Goal: Transaction & Acquisition: Purchase product/service

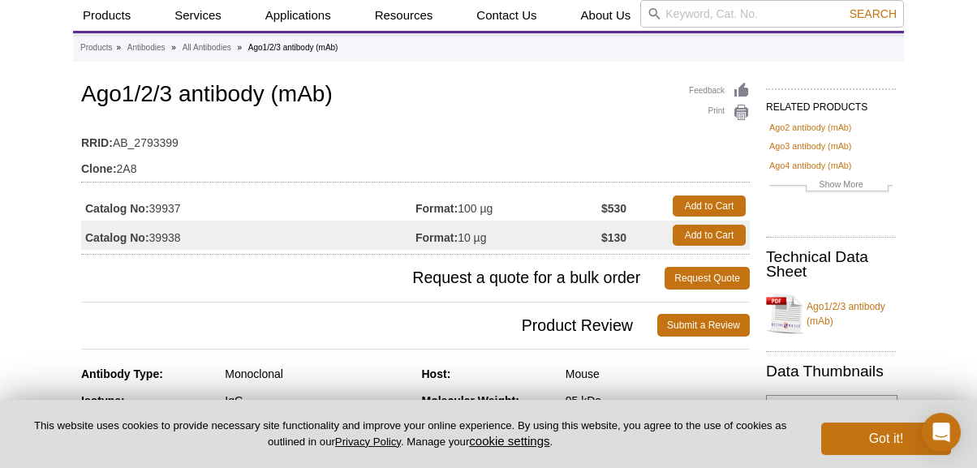
scroll to position [64, 0]
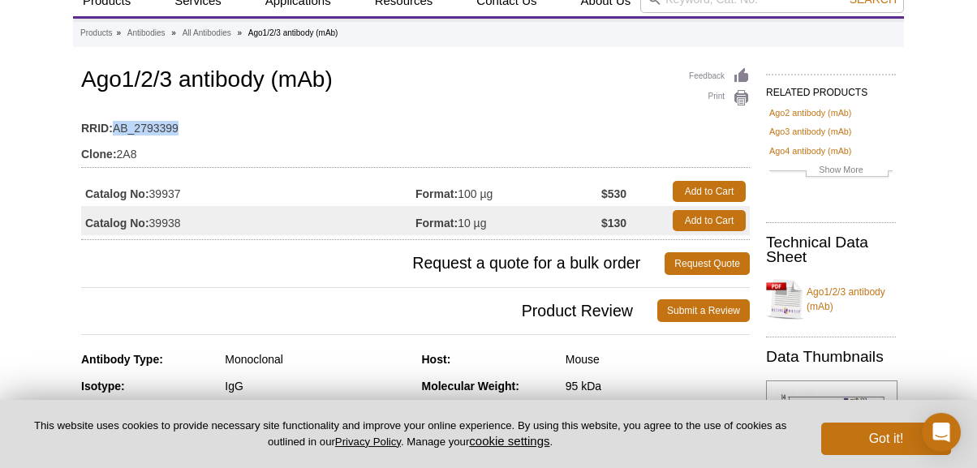
drag, startPoint x: 115, startPoint y: 129, endPoint x: 194, endPoint y: 127, distance: 78.7
click at [194, 127] on td "RRID: AB_2793399" at bounding box center [415, 124] width 669 height 26
copy td "AB_2793399"
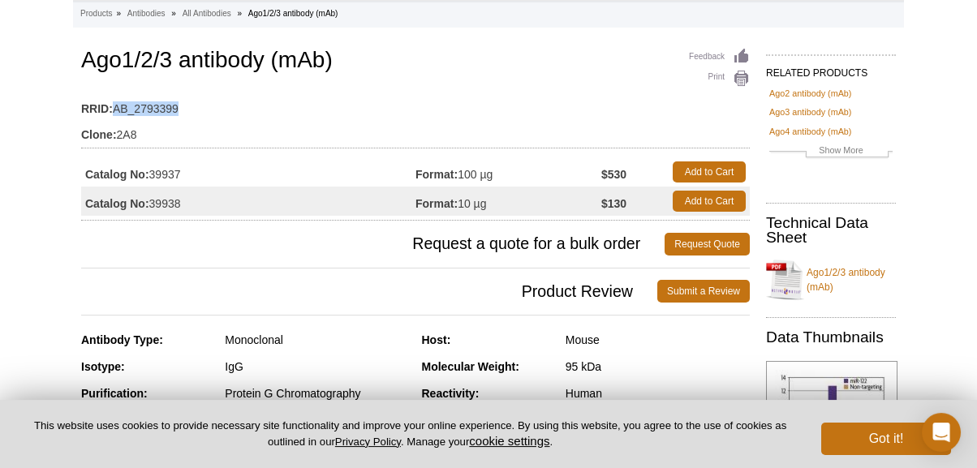
scroll to position [90, 0]
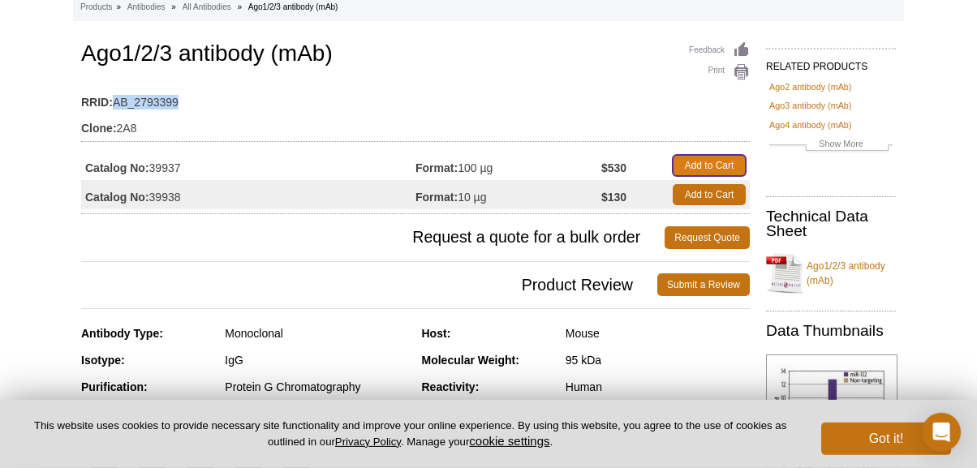
click at [688, 156] on link "Add to Cart" at bounding box center [709, 165] width 73 height 21
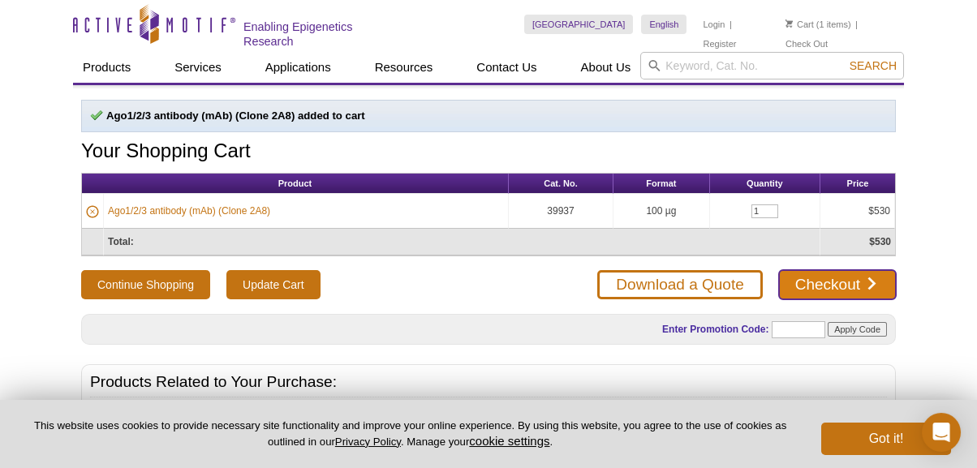
click at [810, 281] on link "Checkout" at bounding box center [837, 284] width 117 height 29
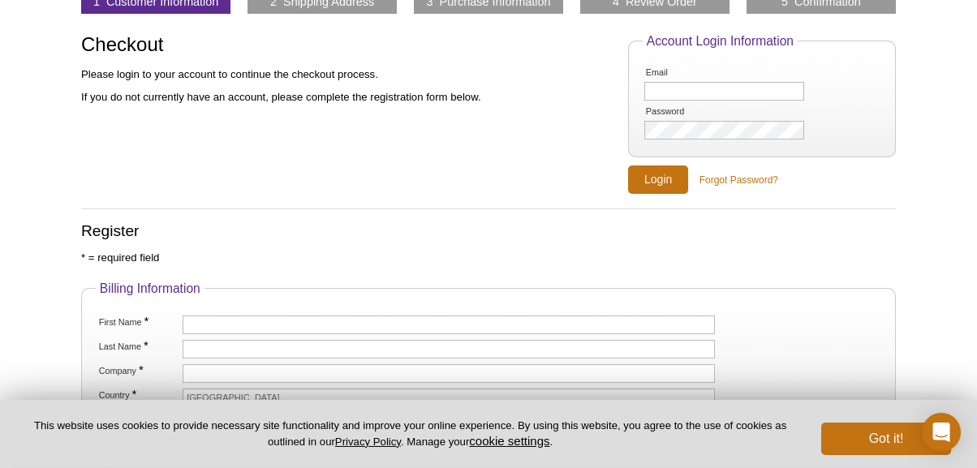
scroll to position [107, 0]
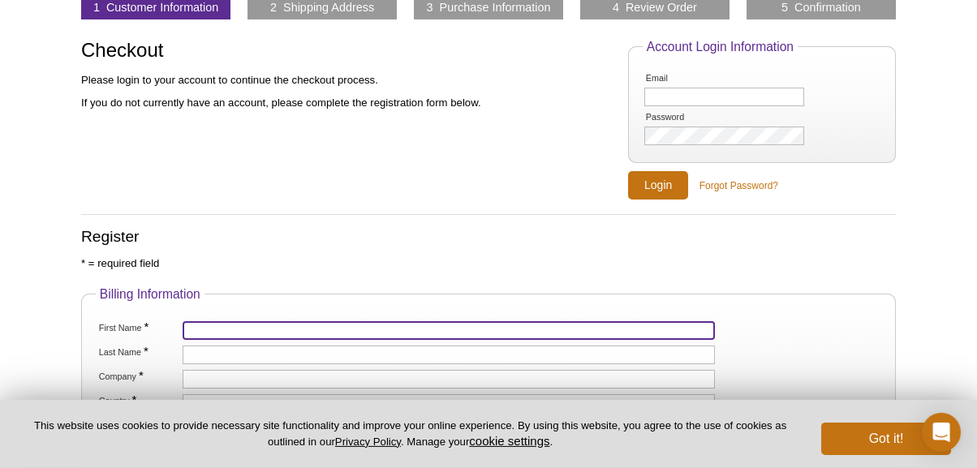
click at [217, 323] on input "First Name *" at bounding box center [449, 330] width 532 height 19
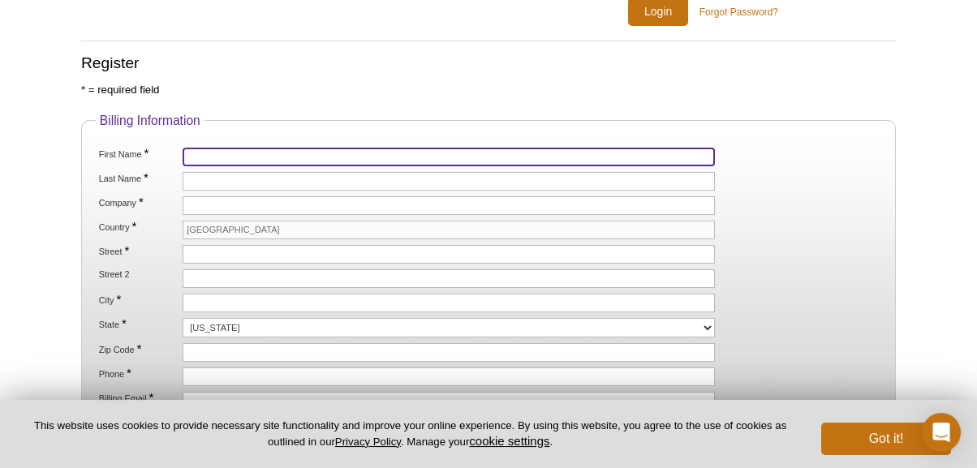
scroll to position [282, 0]
type input "[PERSON_NAME]"
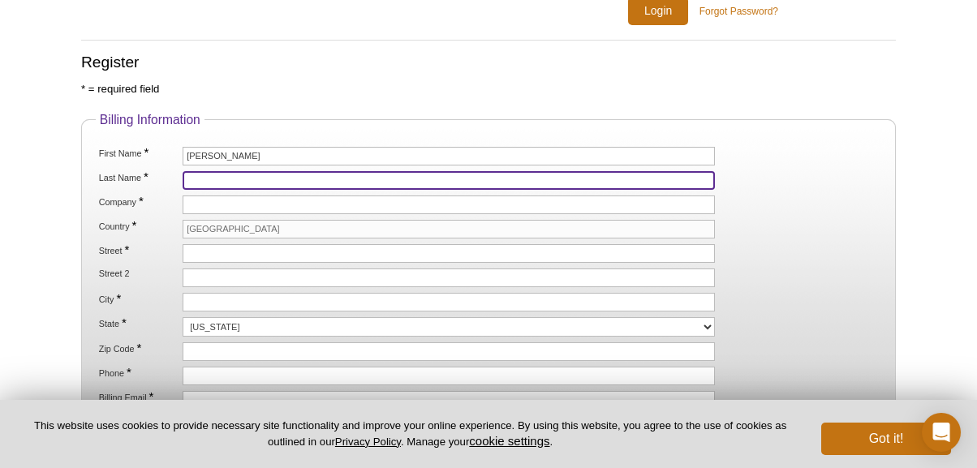
type input "Nakano"
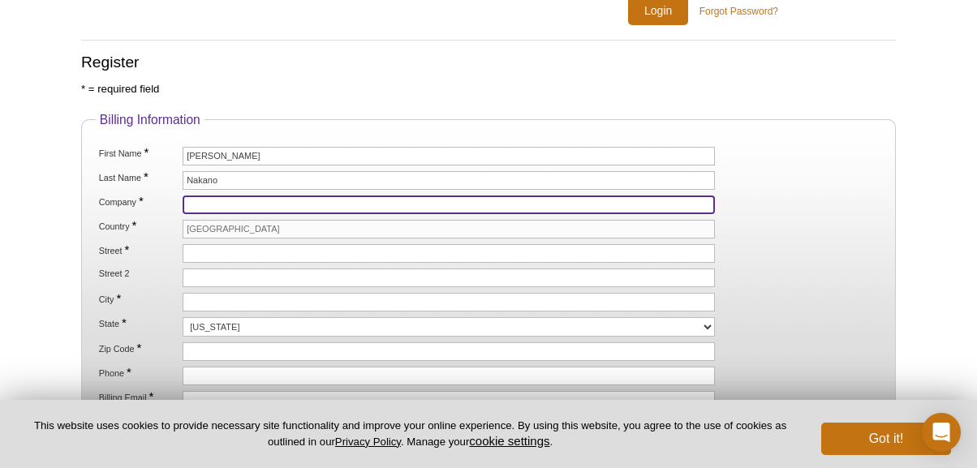
type input "UNIVERSITY OF CALIFORNIA, SAN FRANCISCO"
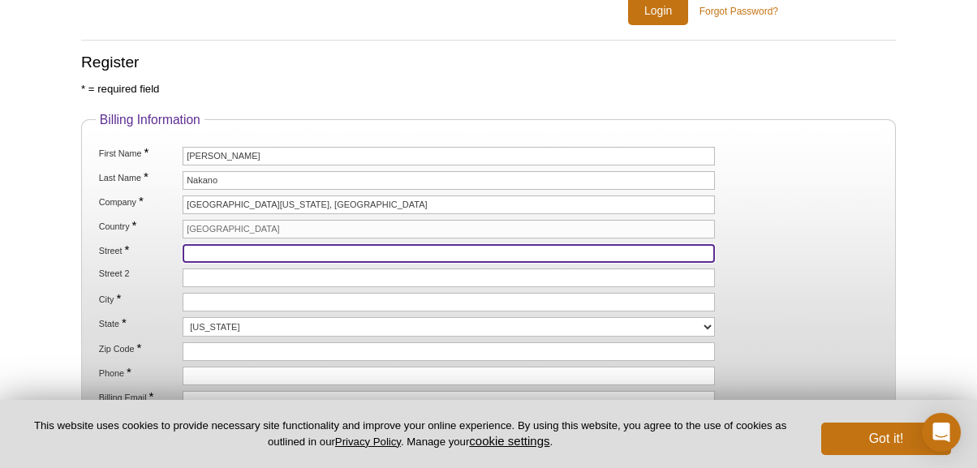
type input "[STREET_ADDRESS] HSW860"
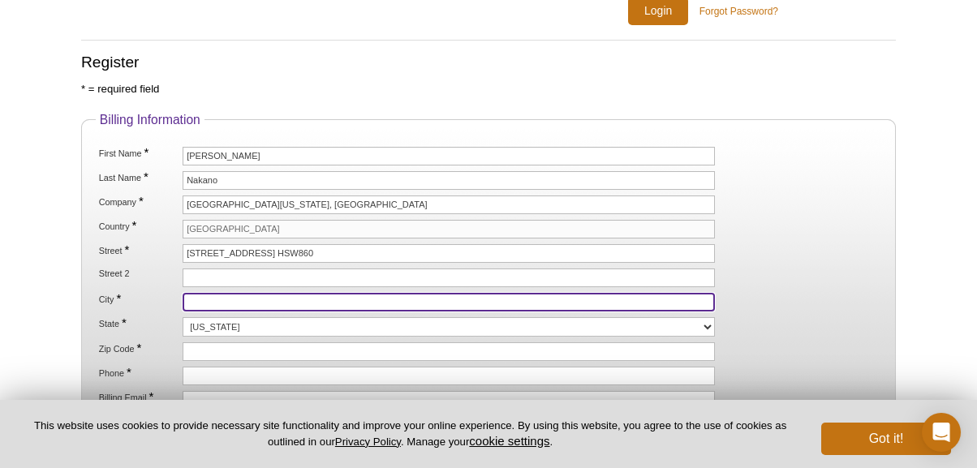
type input "San Francisco"
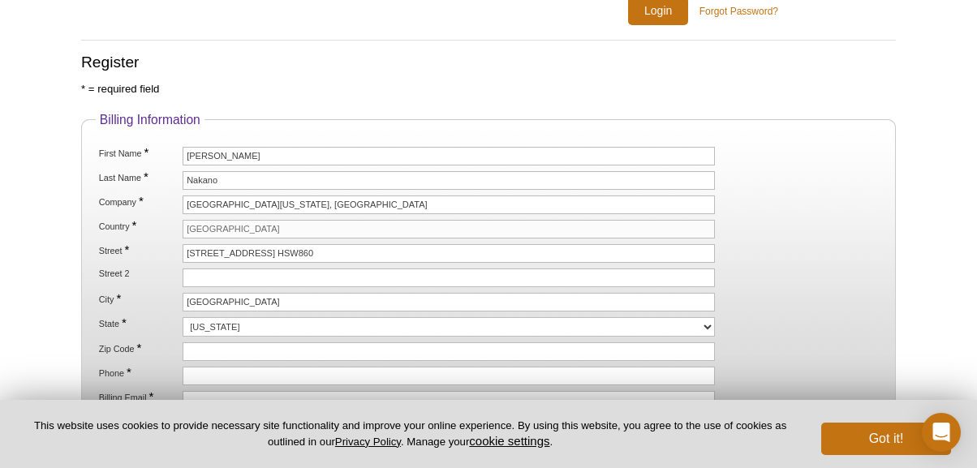
select select "CA"
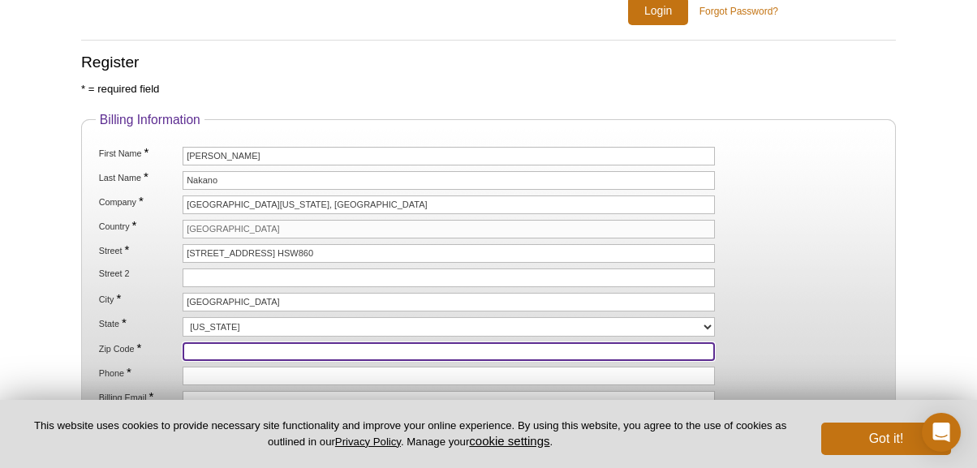
type input "94143"
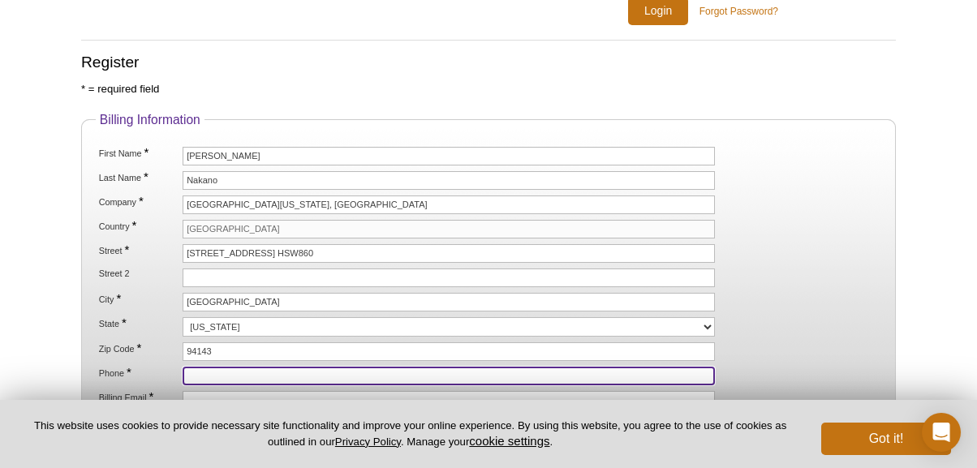
type input "4155027829"
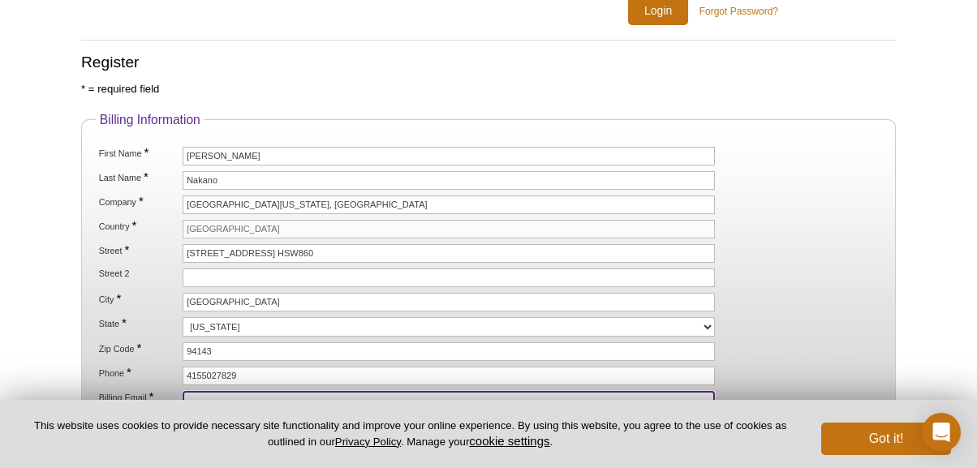
type input "[PERSON_NAME][EMAIL_ADDRESS][PERSON_NAME][DOMAIN_NAME]"
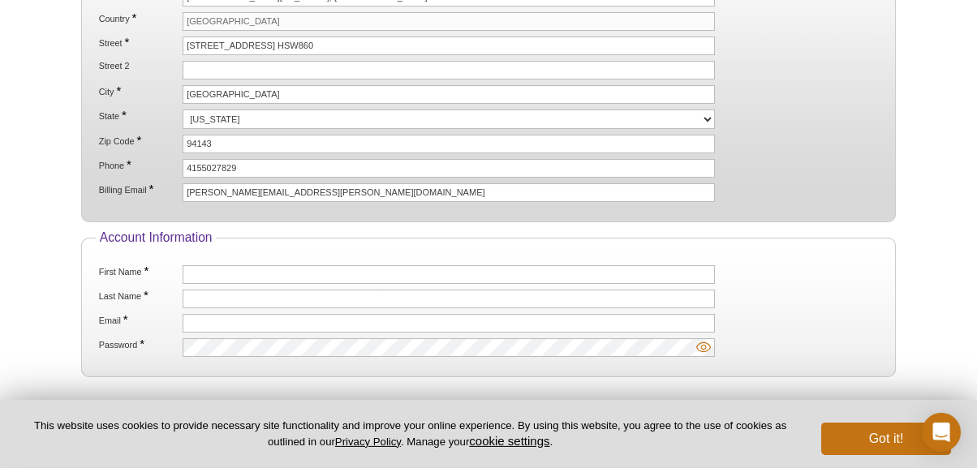
scroll to position [490, 0]
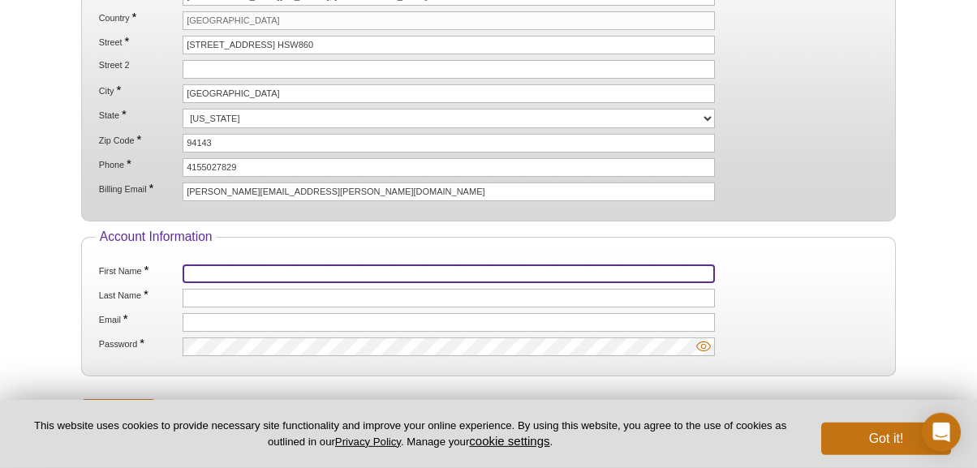
click at [225, 271] on input "First Name *" at bounding box center [449, 274] width 532 height 19
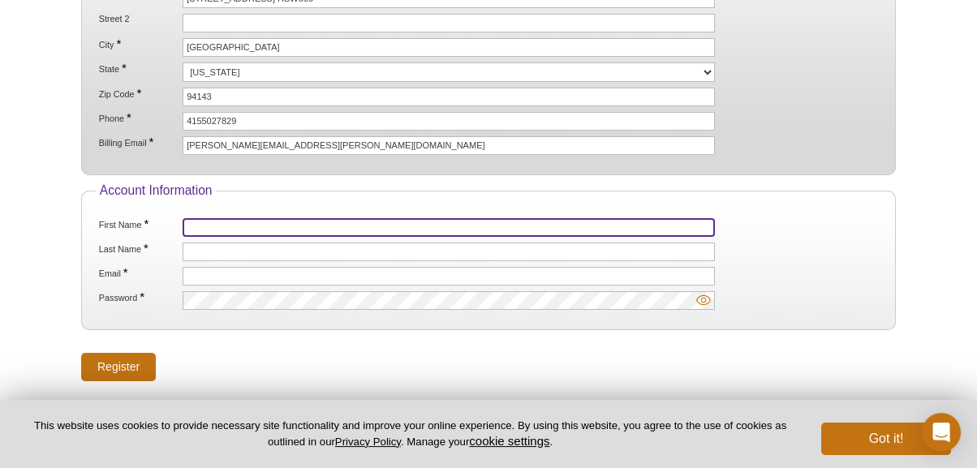
scroll to position [537, 0]
type input "Yukiko"
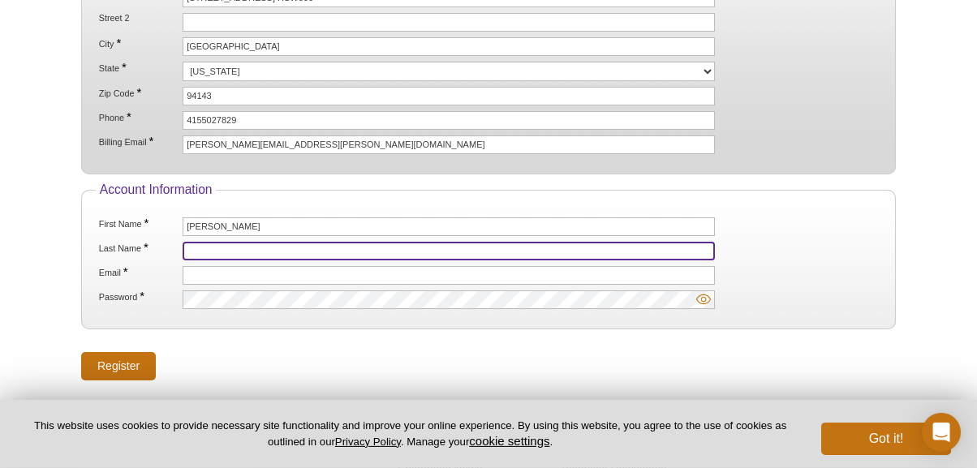
type input "Nakano"
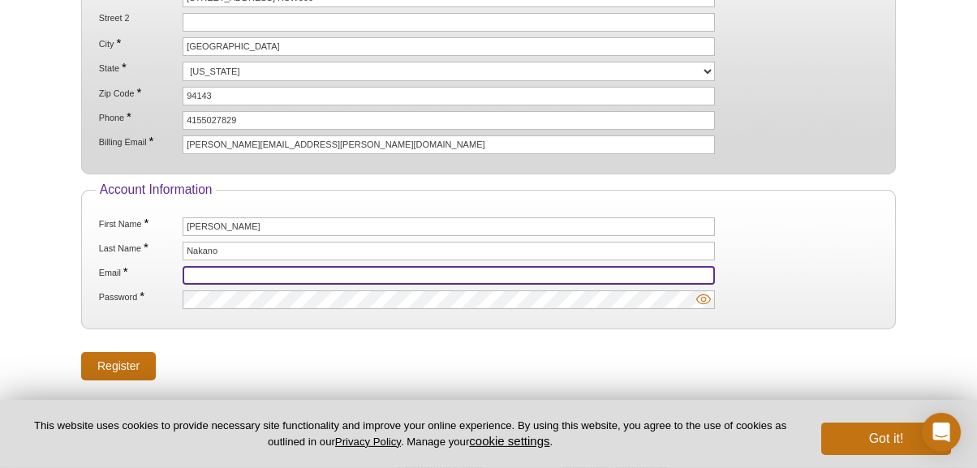
type input "[PERSON_NAME][EMAIL_ADDRESS][PERSON_NAME][DOMAIN_NAME]"
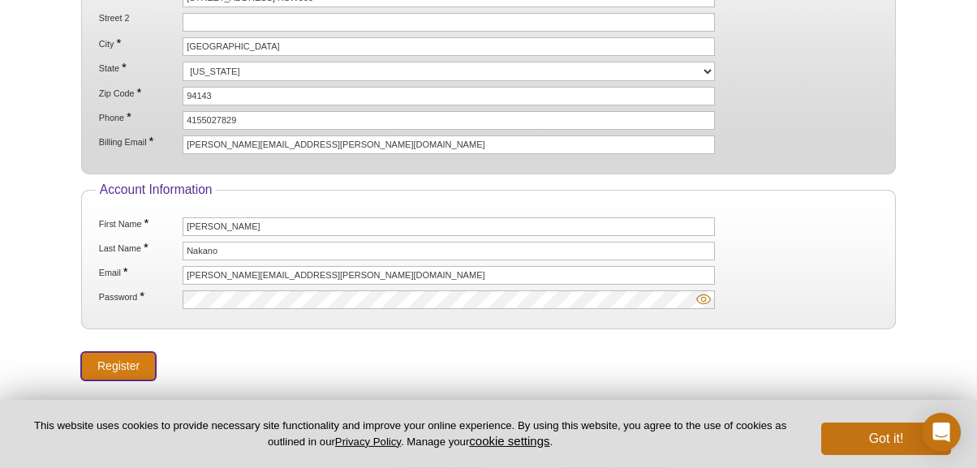
click at [110, 361] on input "Register" at bounding box center [118, 366] width 75 height 28
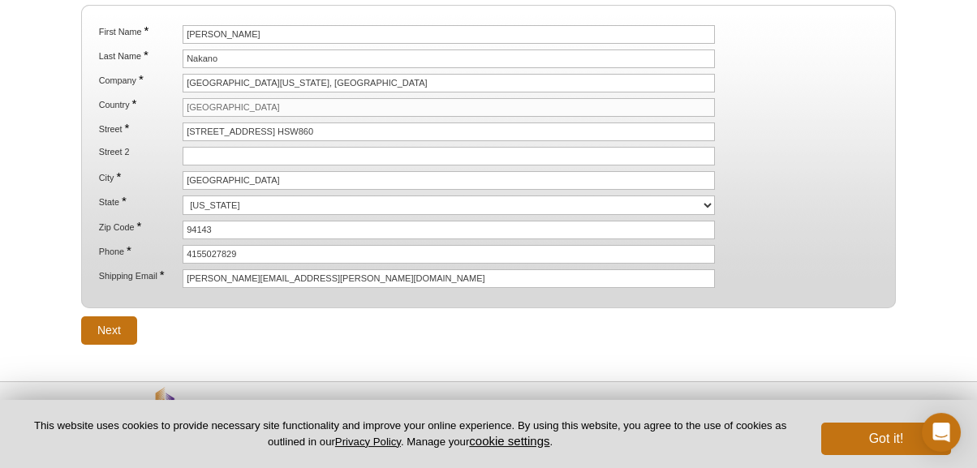
scroll to position [290, 0]
click at [107, 332] on input "Next" at bounding box center [109, 331] width 56 height 28
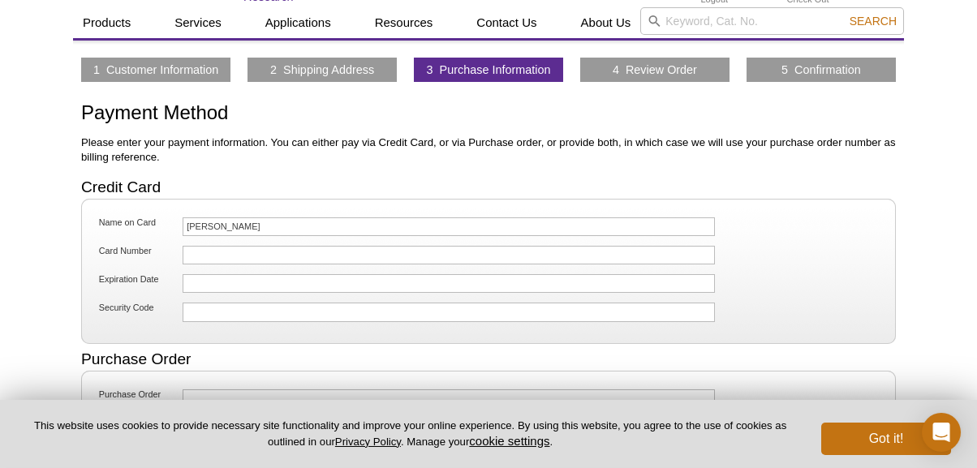
scroll to position [45, 0]
click at [161, 71] on link "1 Customer Information" at bounding box center [155, 69] width 125 height 15
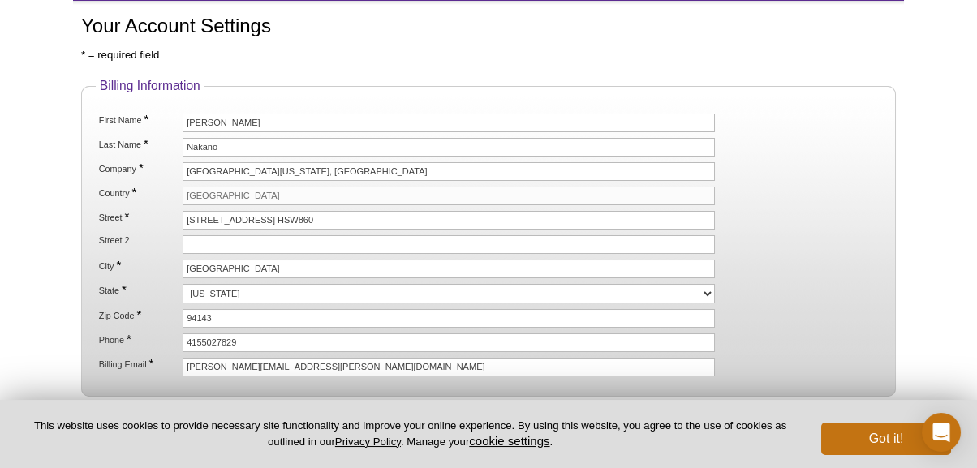
scroll to position [89, 0]
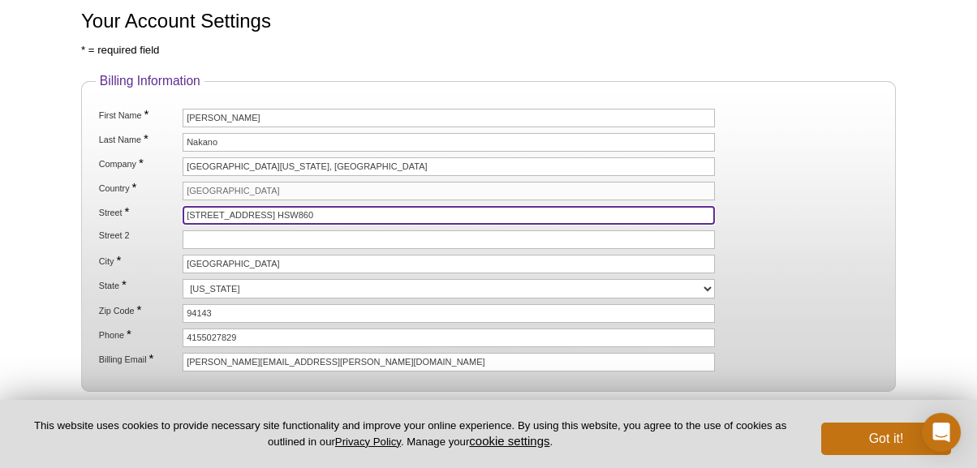
drag, startPoint x: 316, startPoint y: 210, endPoint x: 303, endPoint y: 213, distance: 12.4
click at [303, 213] on input "[STREET_ADDRESS] HSW860" at bounding box center [449, 215] width 532 height 19
drag, startPoint x: 303, startPoint y: 213, endPoint x: 169, endPoint y: 213, distance: 134.7
click at [183, 213] on input "513 Parnassus Ave. HSW860" at bounding box center [449, 215] width 532 height 19
type input "[STREET_ADDRESS][PERSON_NAME]"
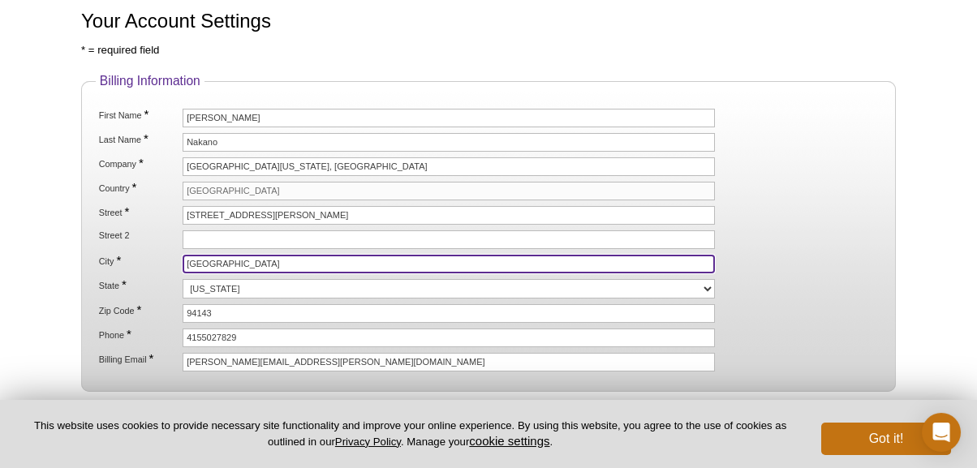
drag, startPoint x: 249, startPoint y: 260, endPoint x: 150, endPoint y: 266, distance: 99.1
click at [183, 266] on input "San Francisco" at bounding box center [449, 264] width 532 height 19
type input "[GEOGRAPHIC_DATA]"
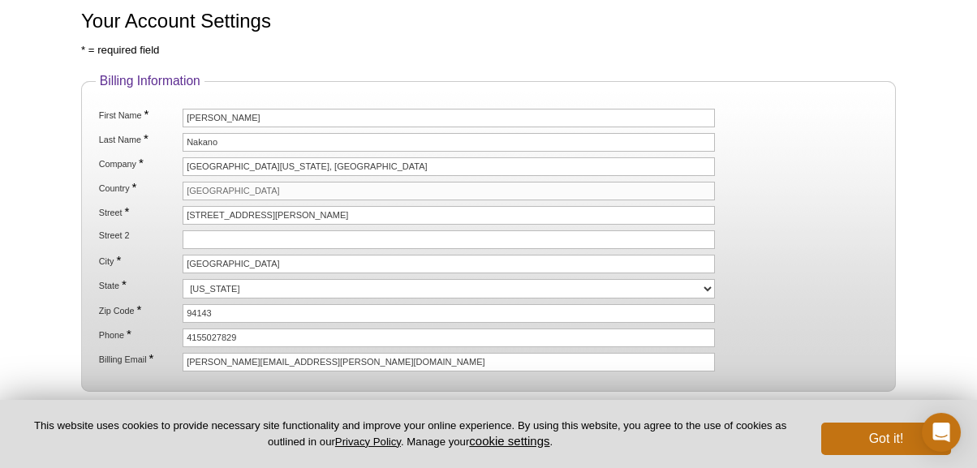
drag, startPoint x: 226, startPoint y: 299, endPoint x: 222, endPoint y: 312, distance: 13.6
click at [222, 312] on ol "First Name * Yukiko Last Name * Nakano Company * UNIVERSITY OF CALIFORNIA, SAN …" at bounding box center [488, 240] width 785 height 263
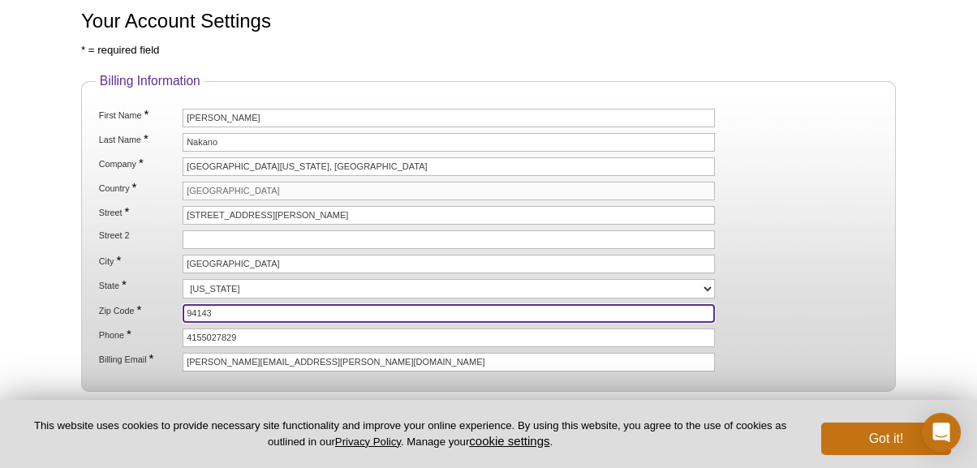
drag, startPoint x: 222, startPoint y: 312, endPoint x: 155, endPoint y: 312, distance: 67.3
click at [183, 312] on input "94143" at bounding box center [449, 313] width 532 height 19
type input "94404"
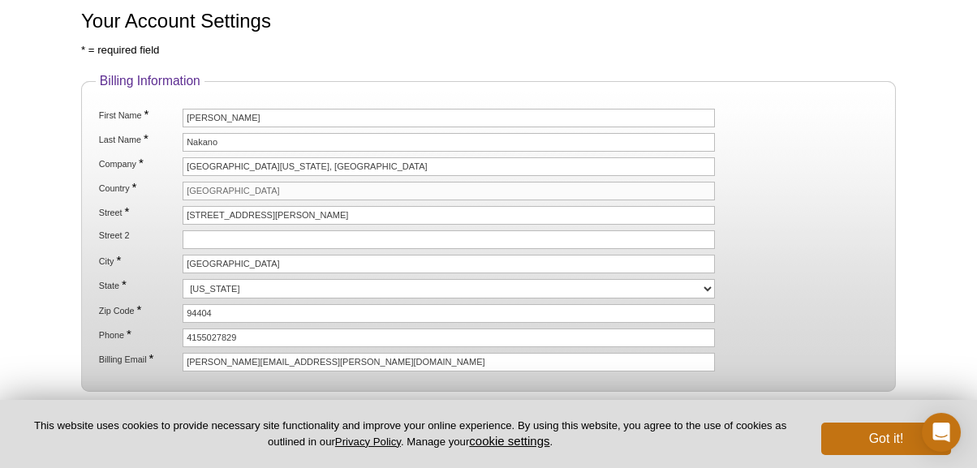
click at [147, 299] on ol "First Name * Yukiko Last Name * Nakano Company * UNIVERSITY OF CALIFORNIA, SAN …" at bounding box center [488, 240] width 785 height 263
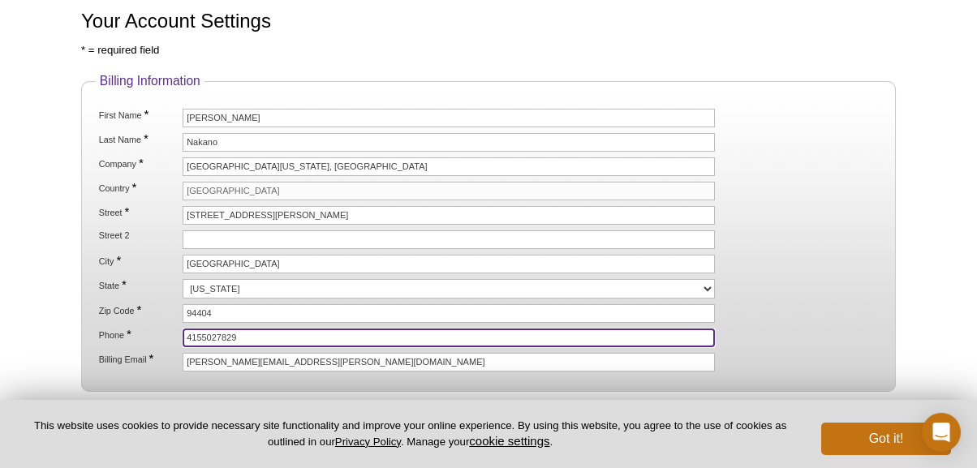
drag, startPoint x: 249, startPoint y: 330, endPoint x: 158, endPoint y: 331, distance: 90.9
click at [183, 331] on input "4155027829" at bounding box center [449, 338] width 532 height 19
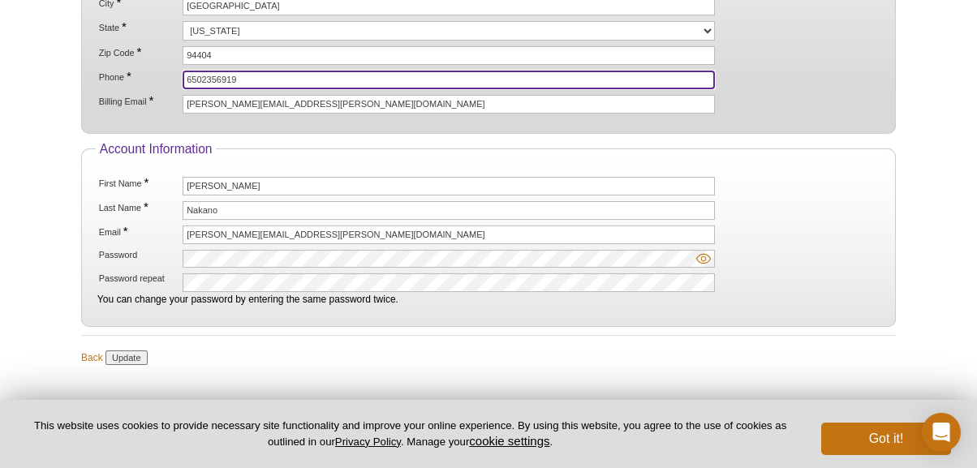
scroll to position [419, 0]
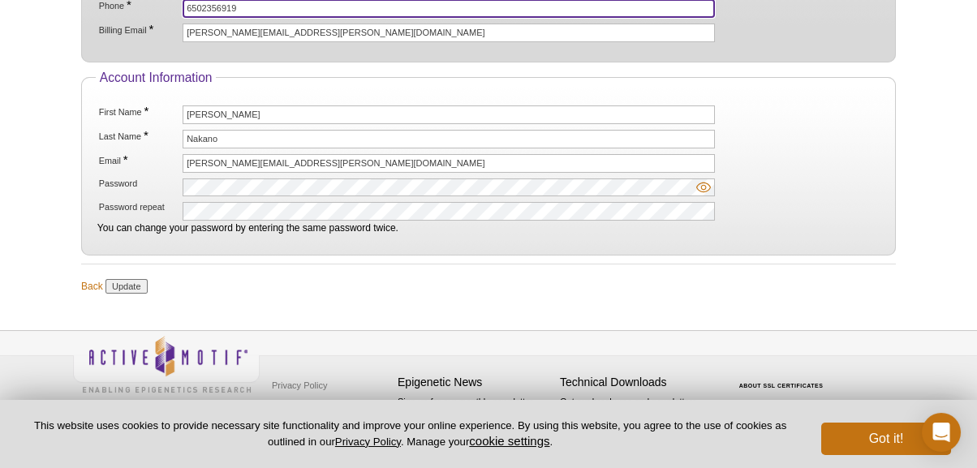
type input "6502356919"
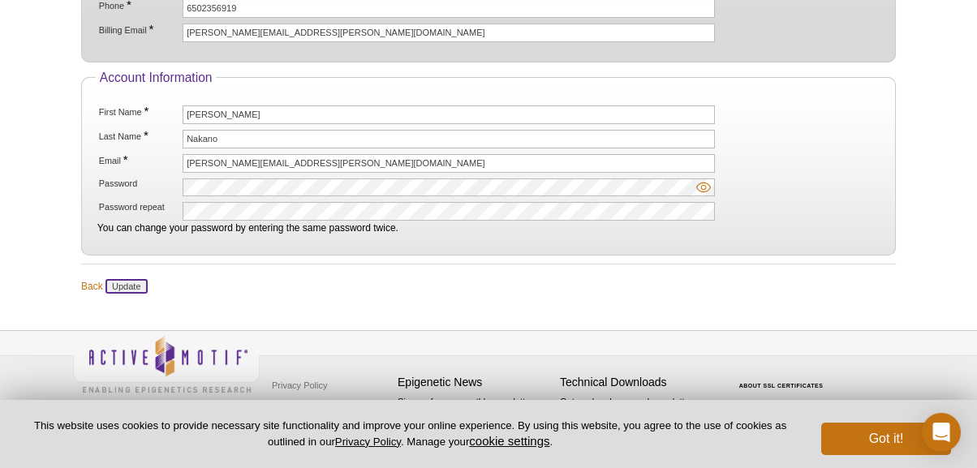
click at [131, 282] on input "Update" at bounding box center [125, 286] width 41 height 15
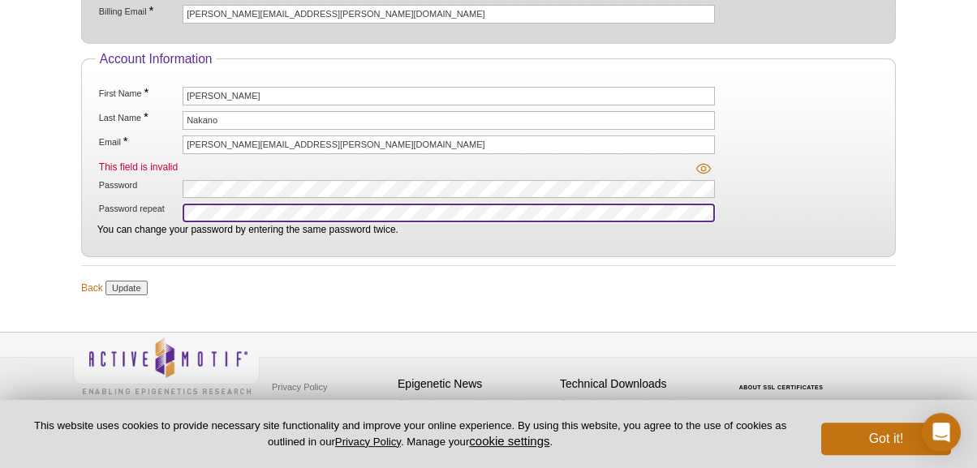
scroll to position [439, 0]
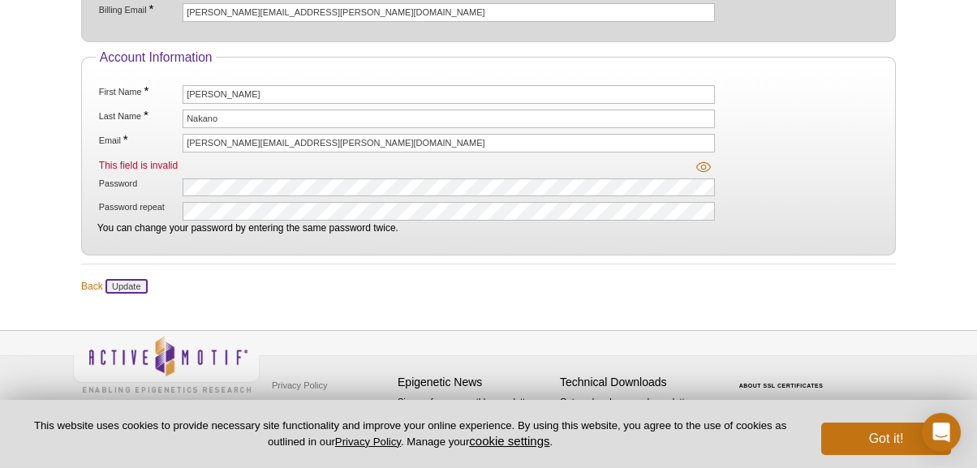
click at [134, 279] on input "Update" at bounding box center [125, 286] width 41 height 15
click at [124, 280] on input "Update" at bounding box center [125, 286] width 41 height 15
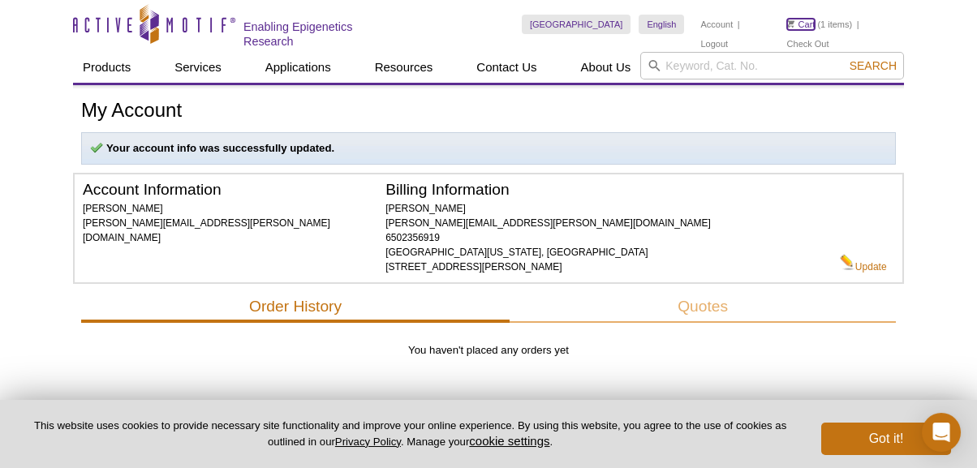
click at [813, 26] on link "Cart" at bounding box center [801, 24] width 28 height 11
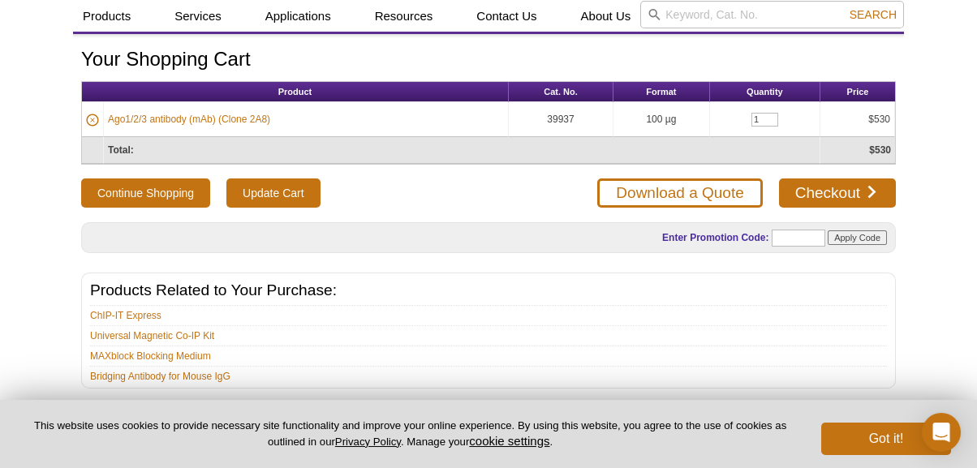
scroll to position [50, 0]
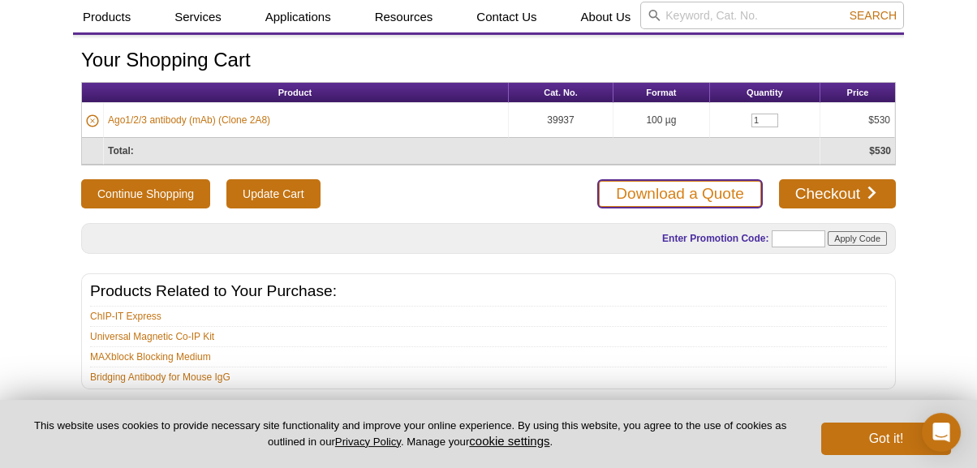
click at [722, 188] on link "Download a Quote" at bounding box center [679, 193] width 165 height 29
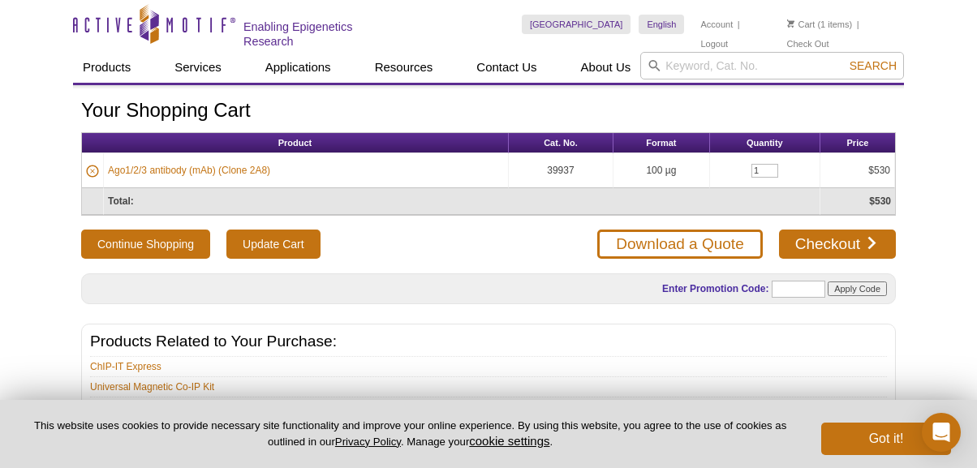
scroll to position [50, 0]
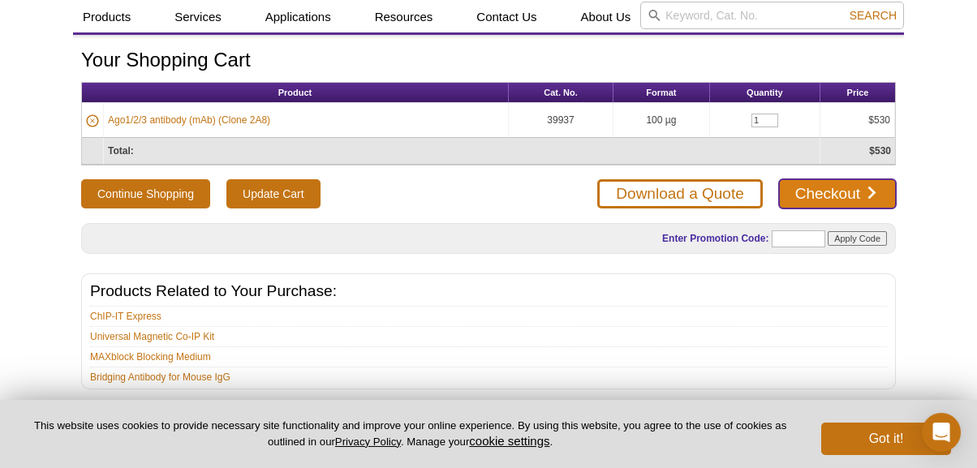
click at [822, 184] on link "Checkout" at bounding box center [837, 193] width 117 height 29
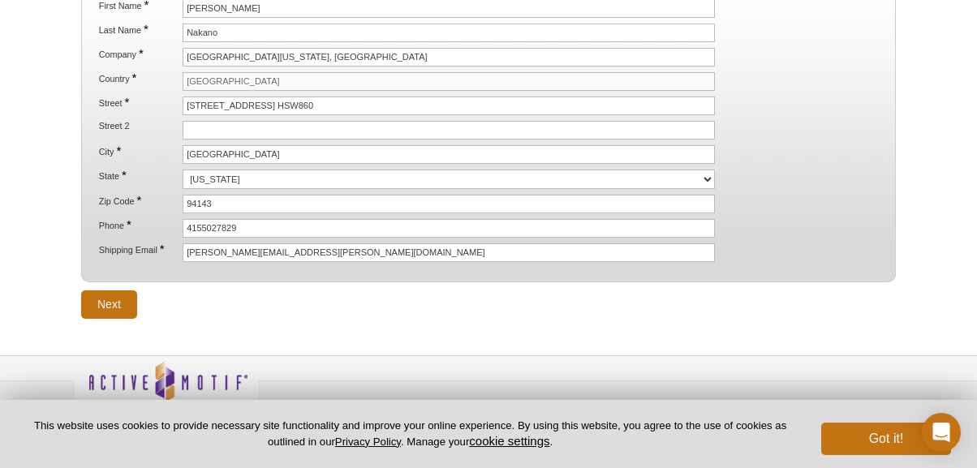
scroll to position [302, 0]
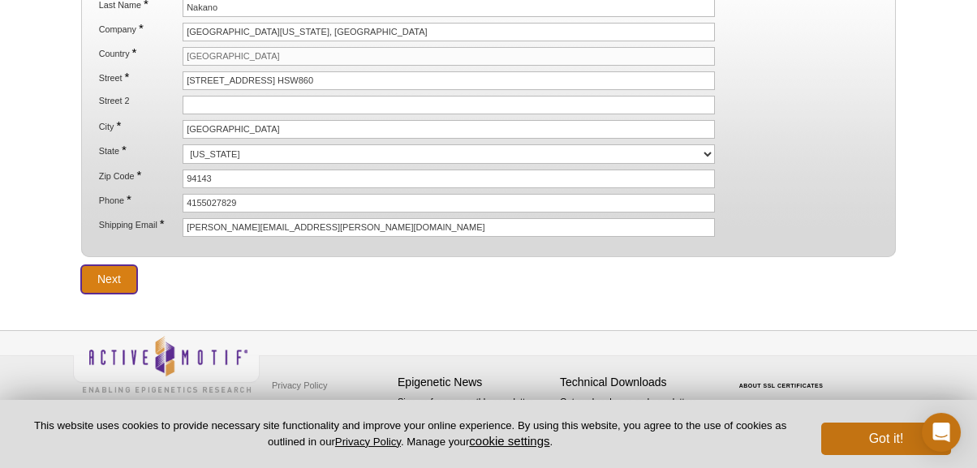
click at [107, 269] on input "Next" at bounding box center [109, 279] width 56 height 28
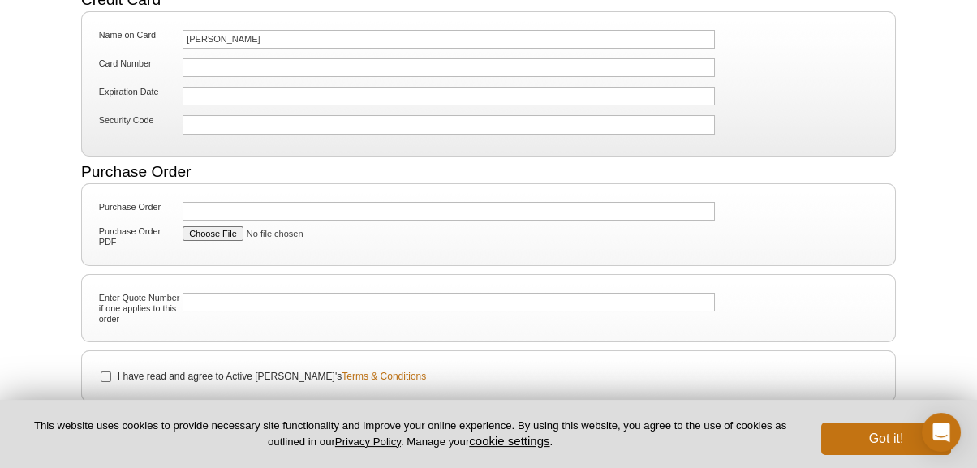
scroll to position [378, 0]
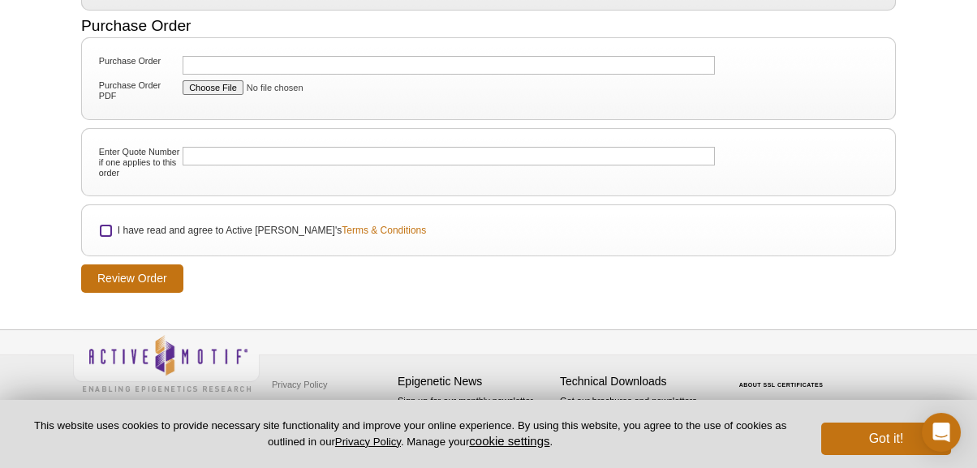
click at [105, 228] on input "I have read and agree to Active [PERSON_NAME]'s Terms & Conditions" at bounding box center [106, 231] width 11 height 11
checkbox input "true"
click at [129, 273] on input "Review Order" at bounding box center [132, 279] width 102 height 28
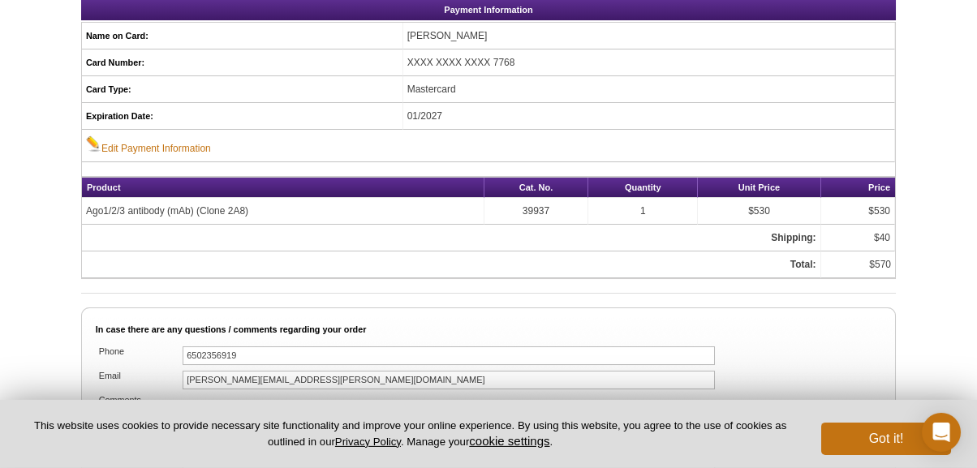
scroll to position [846, 0]
click at [576, 429] on p "This website uses cookies to provide necessary site functionality and improve y…" at bounding box center [410, 434] width 768 height 31
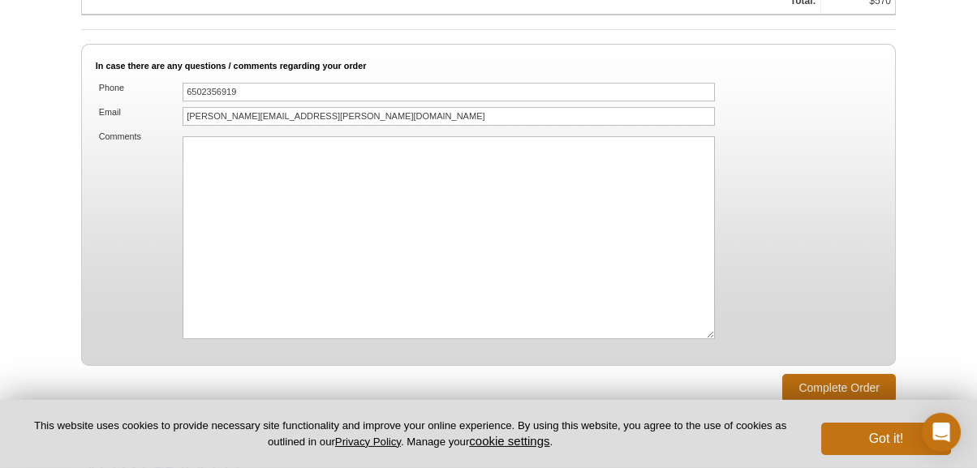
scroll to position [1216, 0]
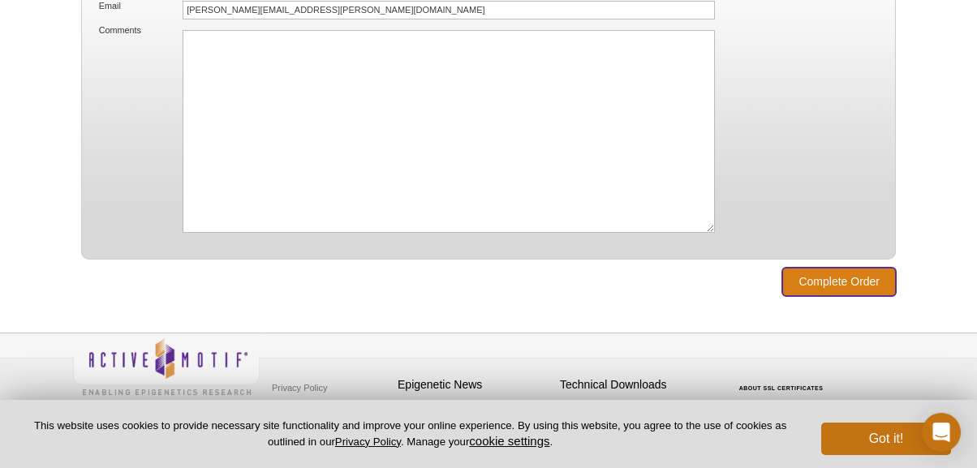
click at [834, 276] on input "Complete Order" at bounding box center [839, 282] width 114 height 28
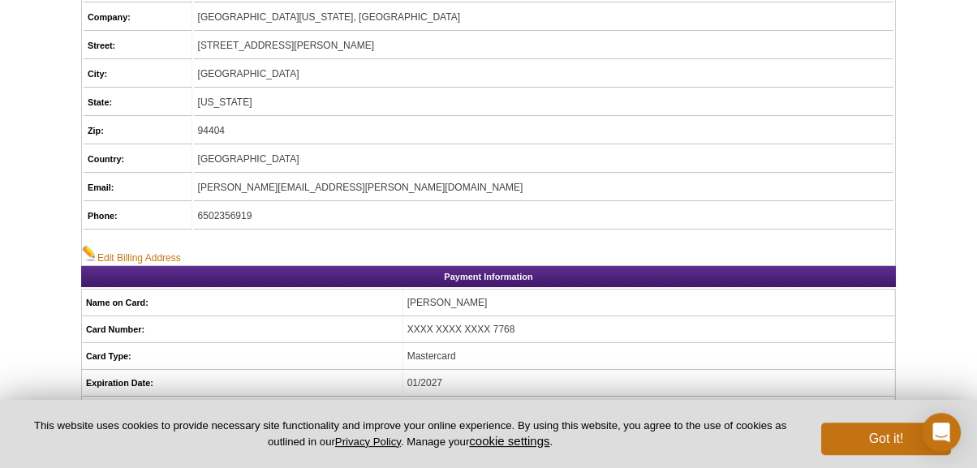
scroll to position [579, 0]
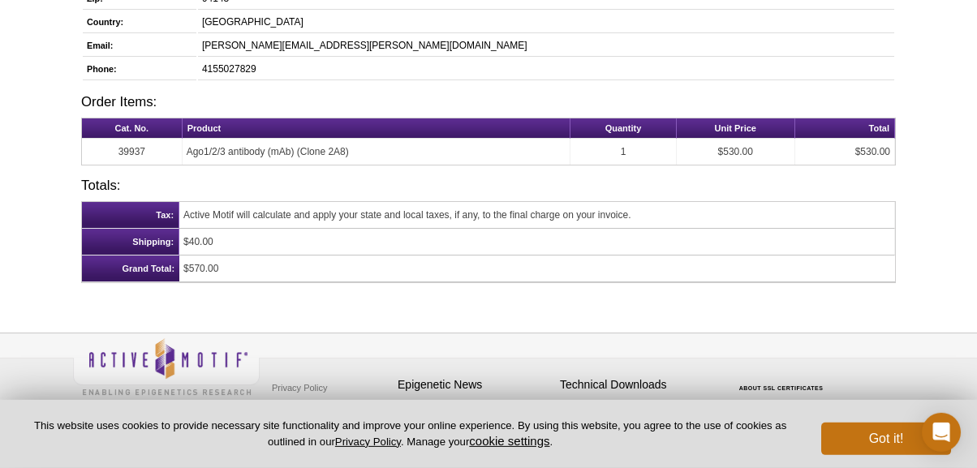
scroll to position [663, 0]
